Goal: Obtain resource: Download file/media

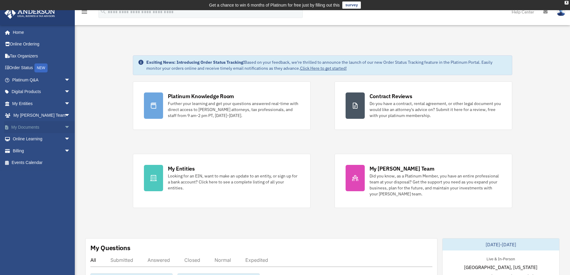
click at [29, 125] on link "My Documents arrow_drop_down" at bounding box center [41, 127] width 75 height 12
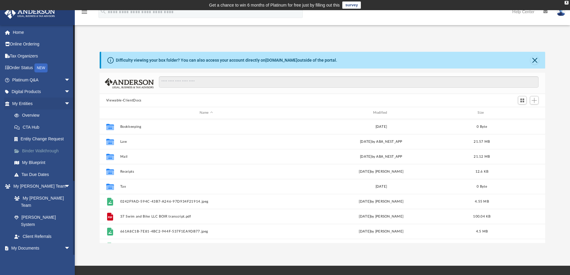
scroll to position [132, 441]
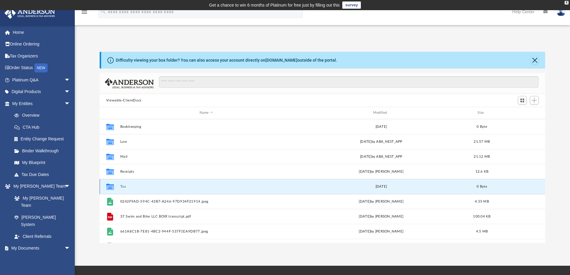
click at [123, 185] on button "Tax" at bounding box center [206, 187] width 172 height 4
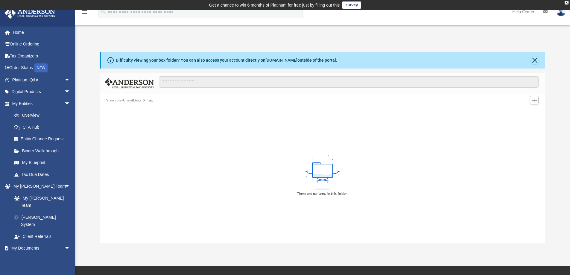
click at [151, 99] on button "Tax" at bounding box center [150, 100] width 6 height 5
click at [127, 99] on button "Viewable-ClientDocs" at bounding box center [123, 100] width 35 height 5
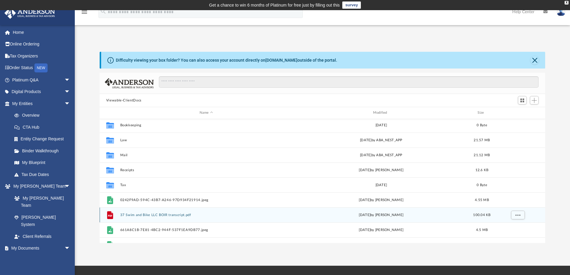
scroll to position [0, 0]
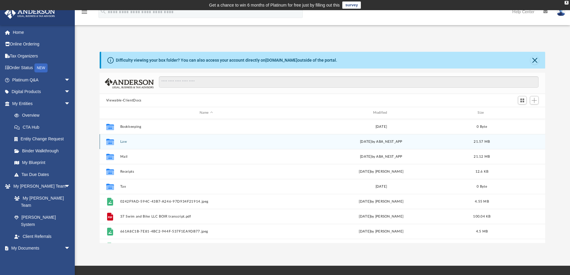
click at [126, 141] on button "Law" at bounding box center [206, 142] width 172 height 4
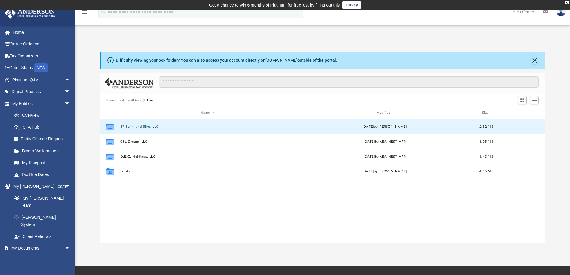
click at [141, 125] on button "37 Swim and Bike, LLC" at bounding box center [207, 127] width 174 height 4
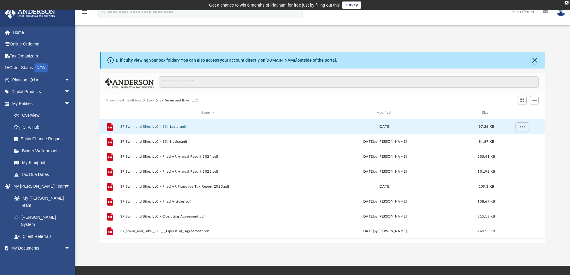
click at [144, 126] on button "37 Swim and Bike, LLC - EIN Letter.pdf" at bounding box center [207, 127] width 174 height 4
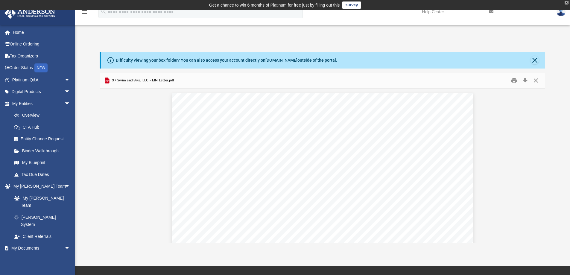
click at [566, 4] on div "X" at bounding box center [566, 3] width 4 height 4
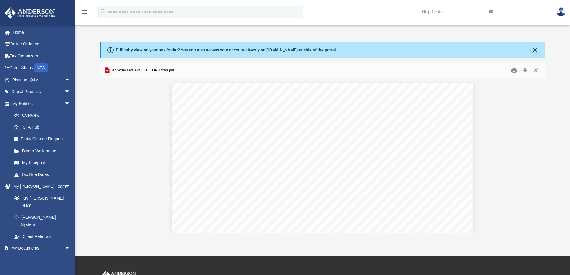
click at [560, 12] on img at bounding box center [560, 11] width 9 height 9
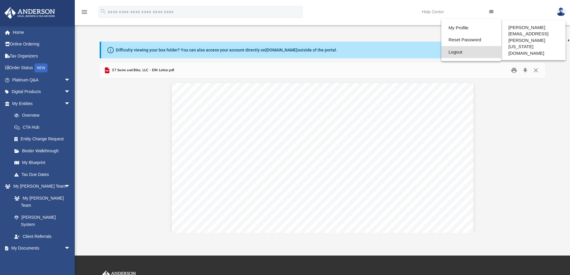
click at [441, 53] on link "Logout" at bounding box center [471, 52] width 60 height 12
